Goal: Navigation & Orientation: Find specific page/section

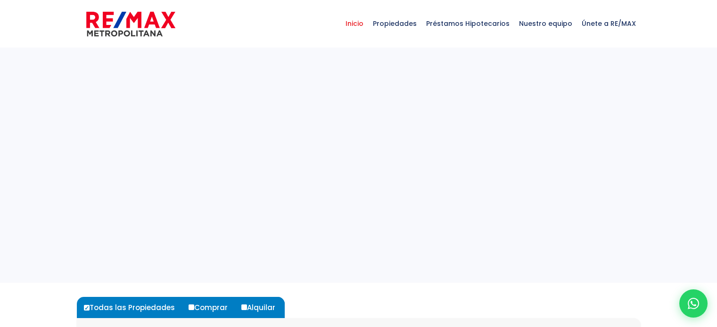
select select
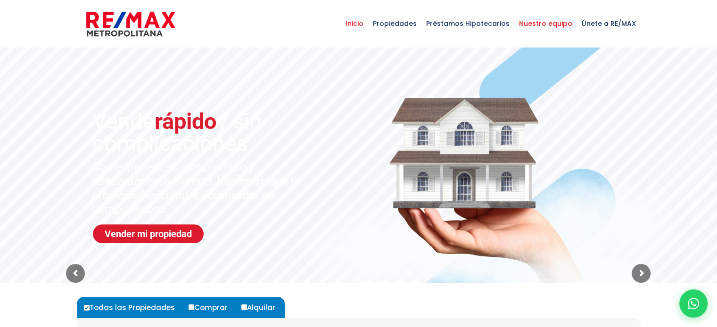
click at [558, 22] on span "Nuestro equipo" at bounding box center [545, 23] width 63 height 28
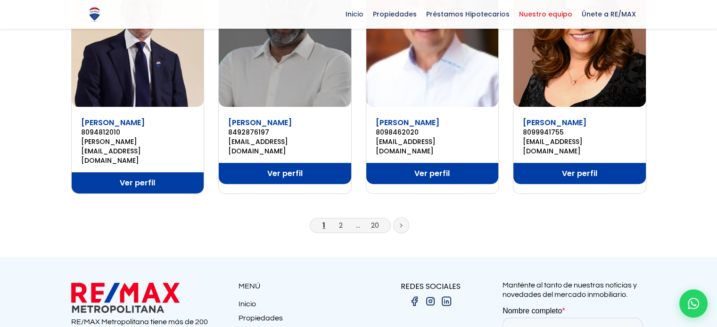
scroll to position [754, 0]
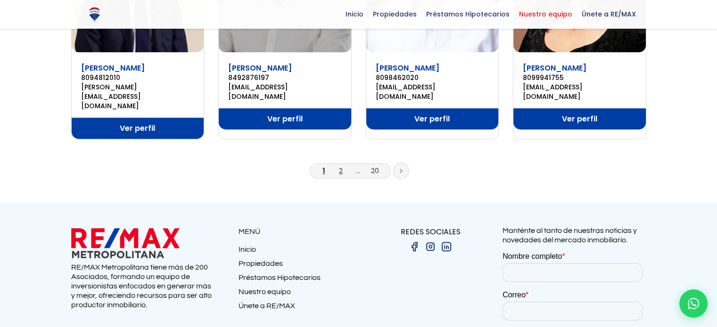
click at [341, 166] on link "2" at bounding box center [341, 171] width 4 height 10
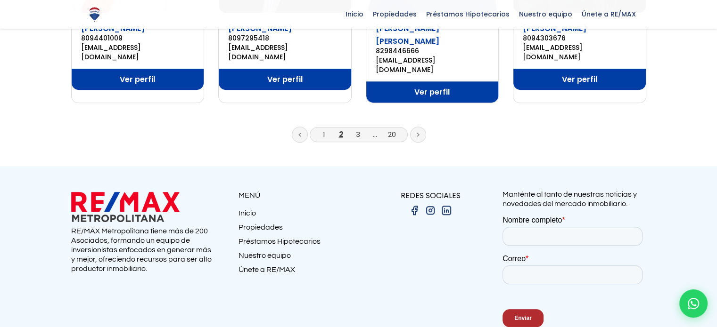
scroll to position [794, 0]
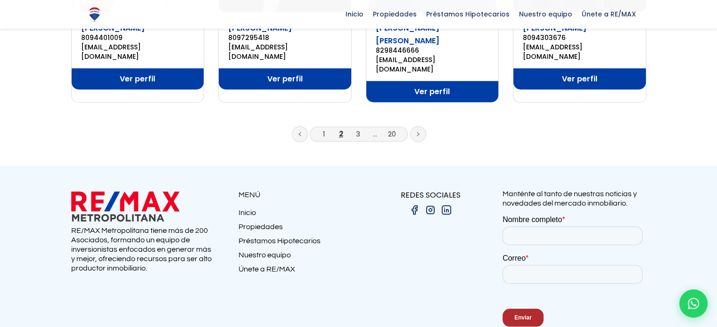
click at [353, 128] on li "3" at bounding box center [357, 134] width 15 height 12
click at [354, 128] on li "3" at bounding box center [357, 134] width 15 height 12
click at [356, 129] on link "3" at bounding box center [358, 134] width 4 height 10
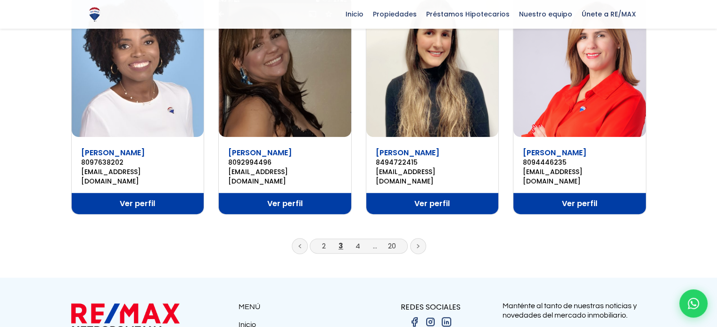
scroll to position [754, 0]
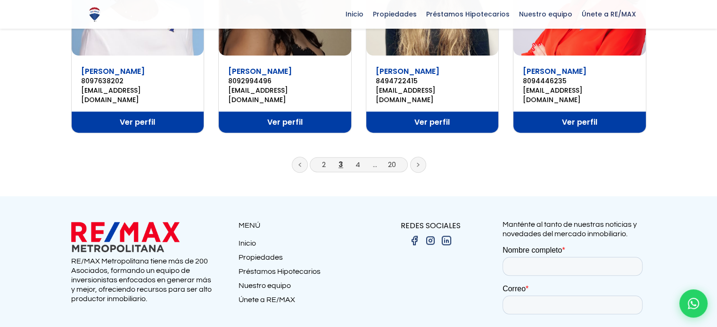
click at [360, 159] on li "4" at bounding box center [357, 165] width 15 height 12
click at [356, 160] on link "4" at bounding box center [357, 165] width 5 height 10
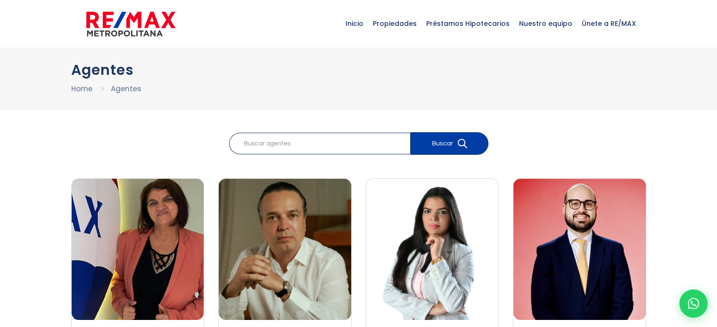
click at [145, 27] on img at bounding box center [130, 24] width 89 height 28
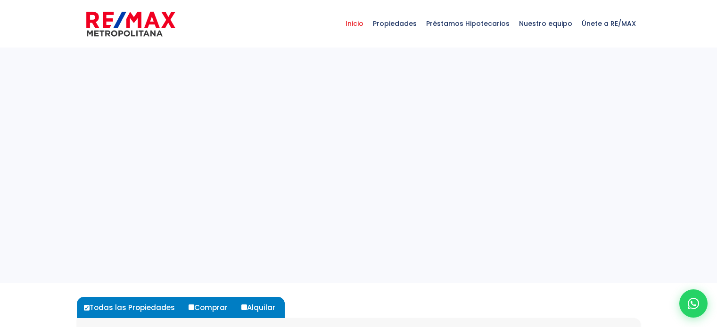
select select
